Goal: Transaction & Acquisition: Purchase product/service

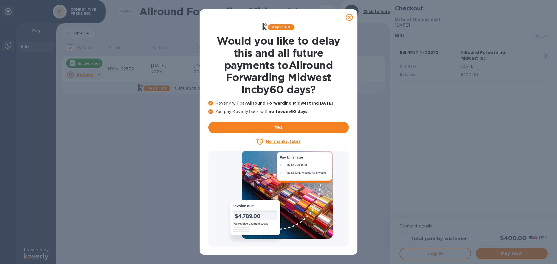
click at [351, 16] on icon at bounding box center [349, 17] width 7 height 7
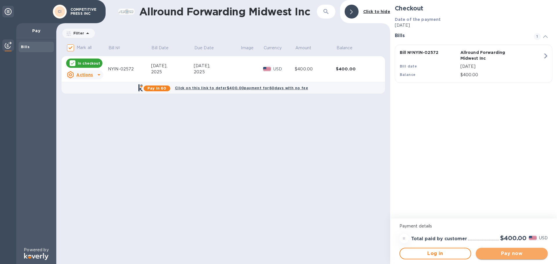
click at [515, 256] on span "Pay now" at bounding box center [511, 253] width 63 height 7
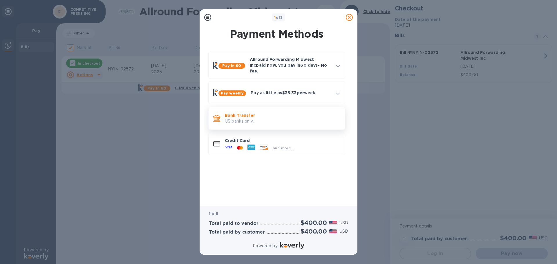
click at [250, 118] on p "US banks only." at bounding box center [282, 121] width 115 height 6
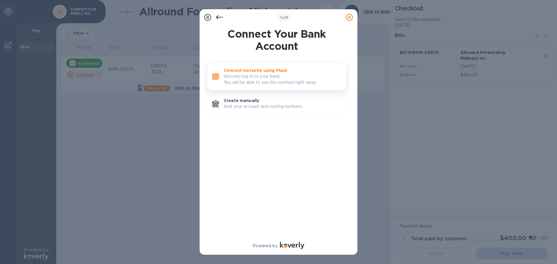
click at [249, 77] on p "Securely log in to your bank. You will be able to use this method right away." at bounding box center [283, 79] width 118 height 12
click at [252, 77] on p "Securely log in to your bank. You will be able to use this method right away." at bounding box center [283, 79] width 118 height 12
click at [257, 107] on p "Add your account and routing numbers." at bounding box center [283, 107] width 118 height 6
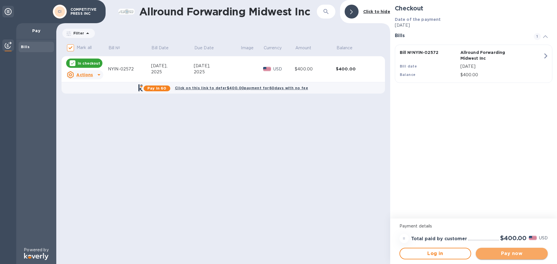
click at [520, 254] on span "Pay now" at bounding box center [511, 253] width 63 height 7
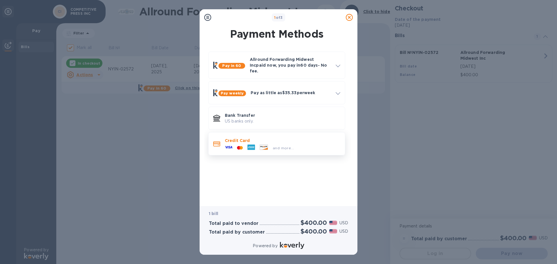
click at [247, 144] on div at bounding box center [251, 148] width 12 height 9
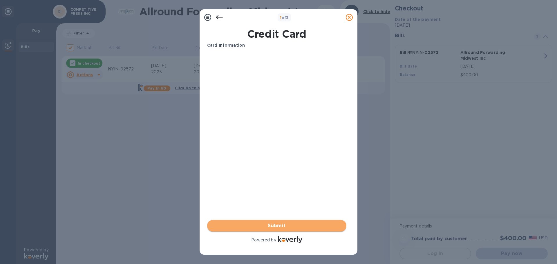
click at [280, 224] on span "Submit" at bounding box center [277, 226] width 130 height 7
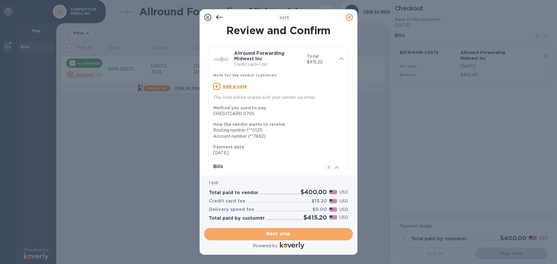
click at [289, 236] on span "Next step" at bounding box center [278, 234] width 139 height 7
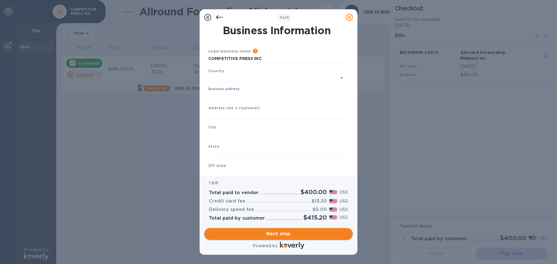
type input "[GEOGRAPHIC_DATA]"
click at [244, 97] on input "Business address" at bounding box center [276, 95] width 137 height 9
type input "[STREET_ADDRESS]"
click at [234, 129] on input "text" at bounding box center [276, 133] width 137 height 9
type input "[PERSON_NAME]"
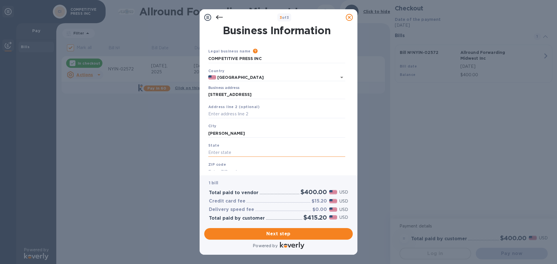
click at [238, 151] on input "text" at bounding box center [276, 153] width 137 height 9
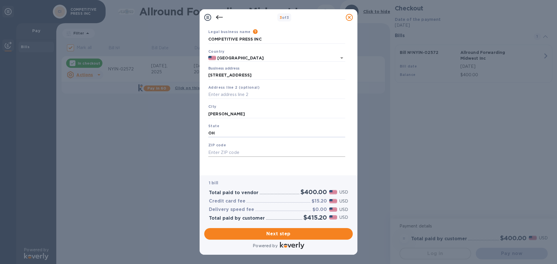
type input "OH"
click at [223, 149] on input "text" at bounding box center [276, 152] width 137 height 9
type input "44321"
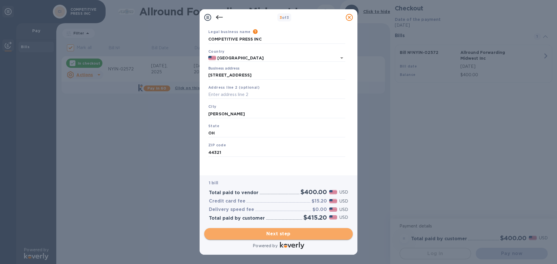
click at [282, 236] on span "Next step" at bounding box center [278, 234] width 139 height 7
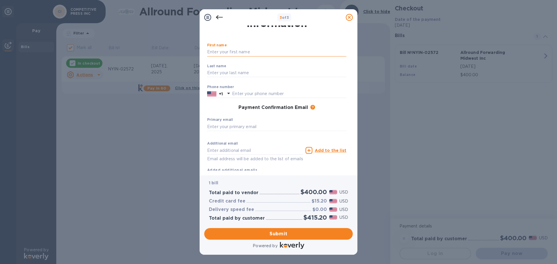
click at [236, 55] on input "text" at bounding box center [276, 52] width 139 height 9
type input "[PERSON_NAME]"
type input "3302891968"
type input "[PERSON_NAME][EMAIL_ADDRESS][DOMAIN_NAME]"
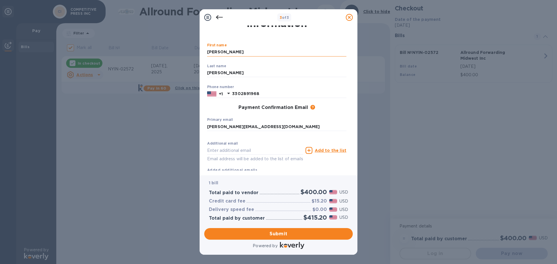
type input "[PERSON_NAME][EMAIL_ADDRESS][DOMAIN_NAME]"
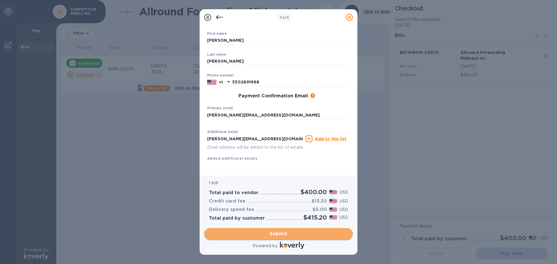
click at [288, 236] on span "Submit" at bounding box center [278, 234] width 139 height 7
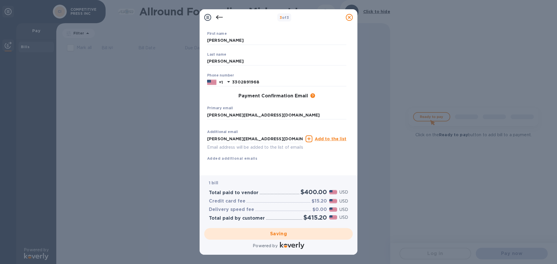
checkbox input "false"
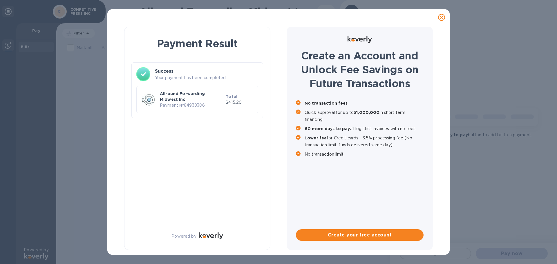
scroll to position [0, 0]
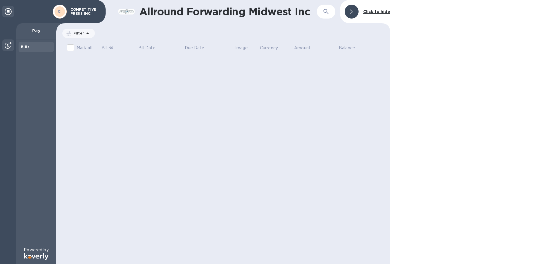
click at [381, 11] on b "Click to hide" at bounding box center [376, 11] width 27 height 5
